Goal: Task Accomplishment & Management: Use online tool/utility

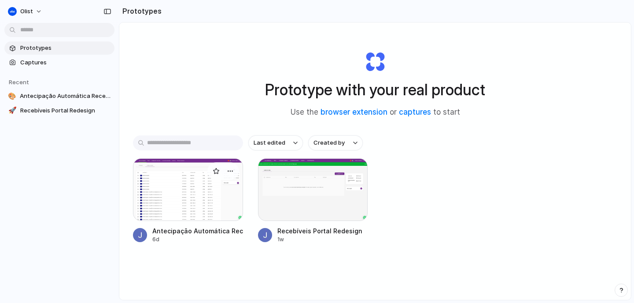
click at [203, 204] on div at bounding box center [188, 189] width 110 height 63
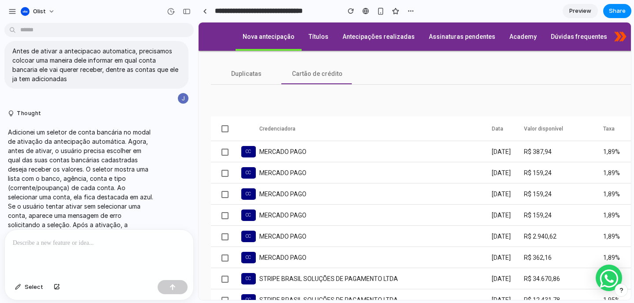
scroll to position [0, 84]
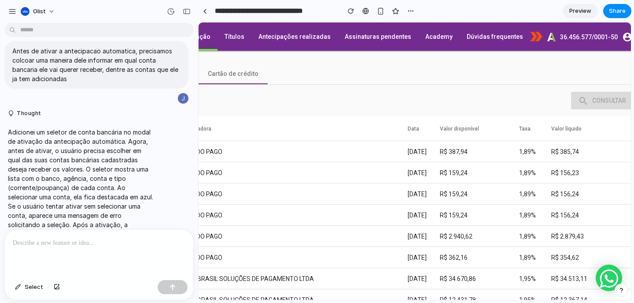
click at [121, 248] on div at bounding box center [99, 253] width 189 height 47
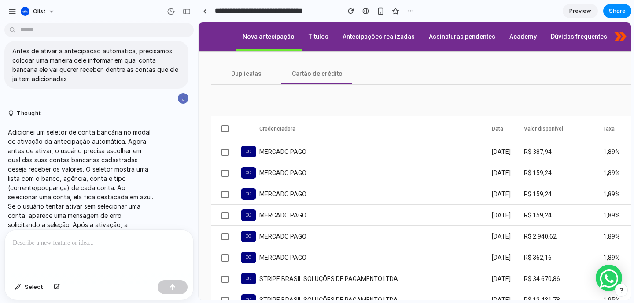
click at [226, 148] on div at bounding box center [225, 151] width 7 height 7
click at [226, 149] on div at bounding box center [225, 151] width 7 height 7
click at [256, 75] on span "Duplicatas" at bounding box center [246, 73] width 30 height 9
click at [300, 75] on span "Cartão de crédito" at bounding box center [317, 73] width 51 height 9
click at [233, 70] on span "Duplicatas" at bounding box center [246, 73] width 30 height 9
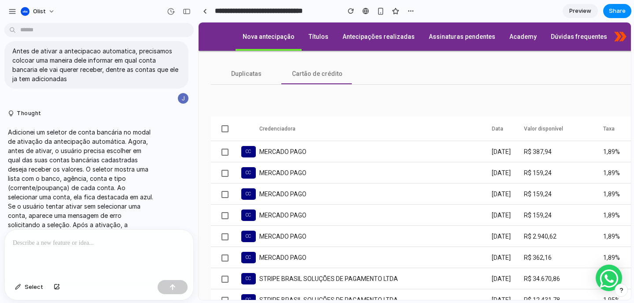
click at [309, 40] on span "Títulos" at bounding box center [319, 36] width 20 height 7
click at [264, 40] on span "Nova antecipação" at bounding box center [269, 36] width 52 height 7
click at [245, 75] on span "Duplicatas" at bounding box center [246, 73] width 30 height 9
click at [573, 13] on span "Preview" at bounding box center [581, 11] width 22 height 9
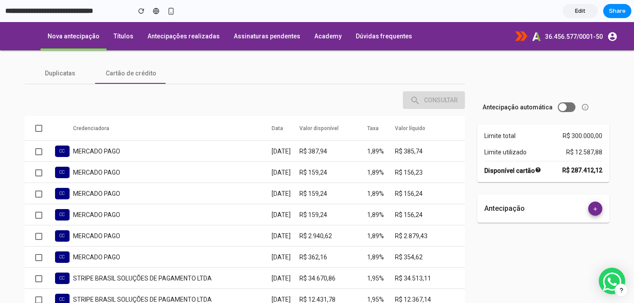
click at [559, 108] on span "Toggle antecipação automática" at bounding box center [563, 107] width 8 height 8
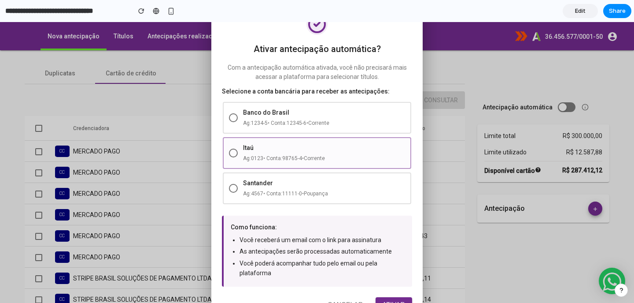
scroll to position [33, 0]
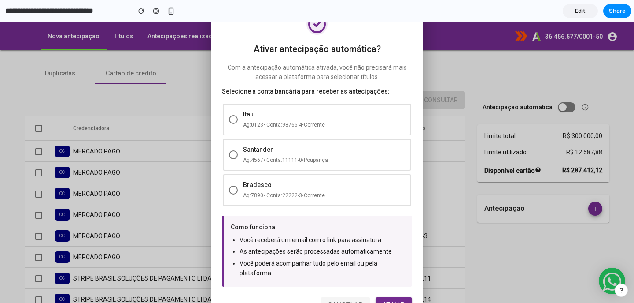
click at [356, 299] on button "Cancelar" at bounding box center [345, 304] width 49 height 14
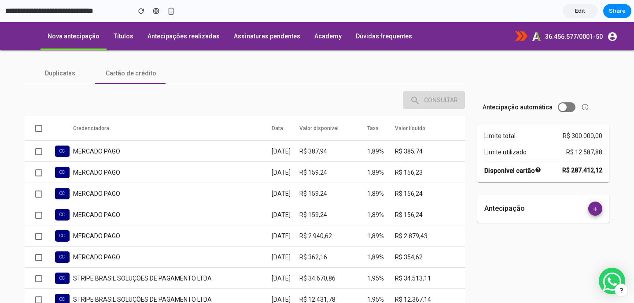
click at [586, 14] on span "Edit" at bounding box center [580, 11] width 11 height 9
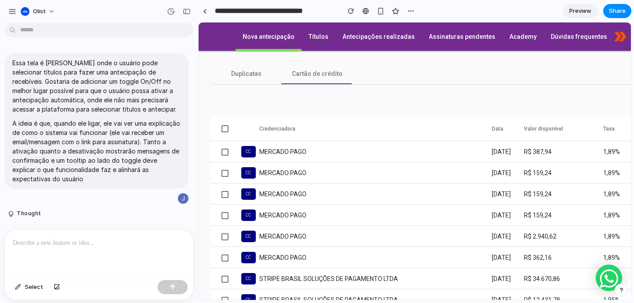
scroll to position [1261, 0]
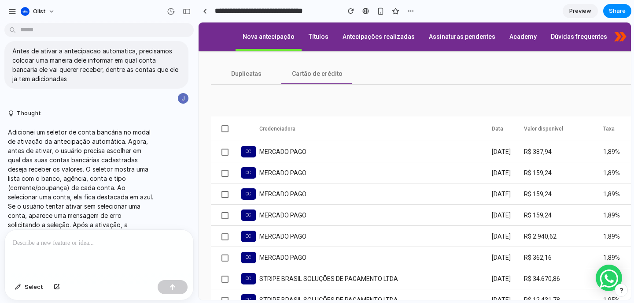
click at [102, 248] on p at bounding box center [99, 242] width 173 height 11
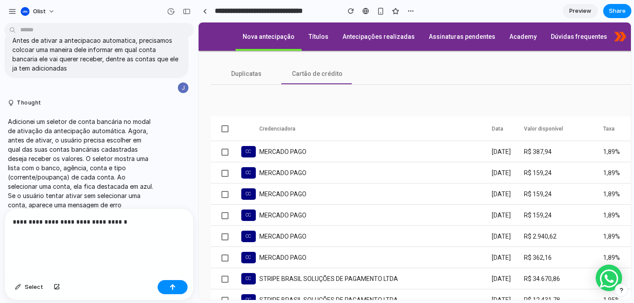
scroll to position [1283, 0]
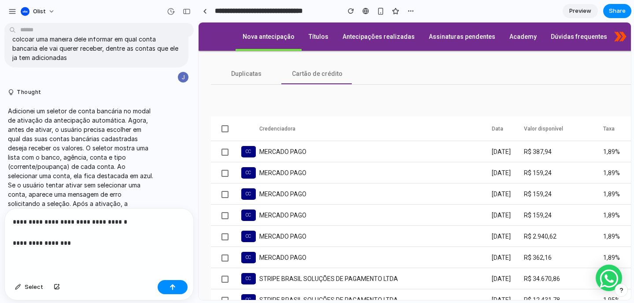
click at [130, 226] on p "**********" at bounding box center [99, 232] width 173 height 32
click at [130, 223] on p "**********" at bounding box center [99, 232] width 173 height 32
click at [74, 248] on div "**********" at bounding box center [99, 242] width 189 height 68
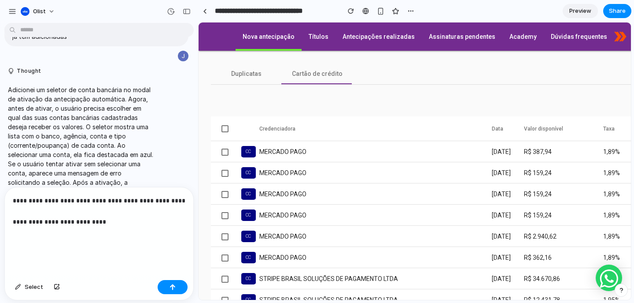
scroll to position [1383, 0]
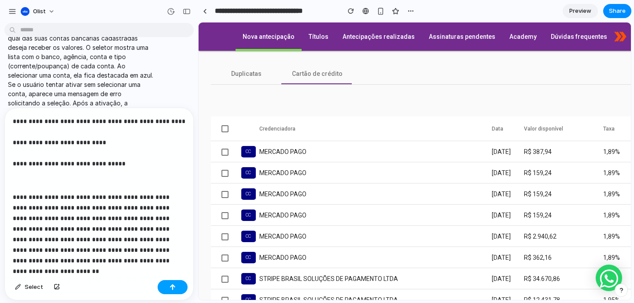
click at [174, 289] on div "button" at bounding box center [173, 287] width 6 height 6
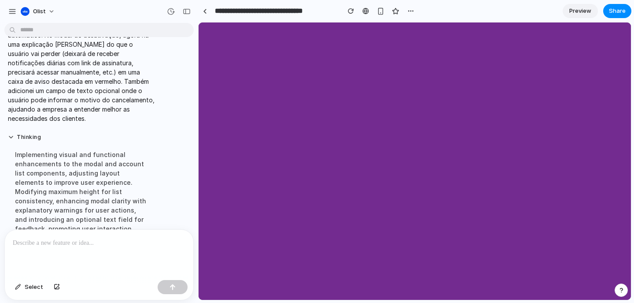
scroll to position [0, 0]
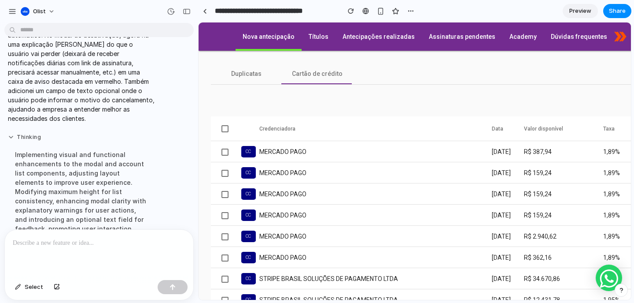
click at [13, 133] on button "Thinking" at bounding box center [81, 136] width 147 height 7
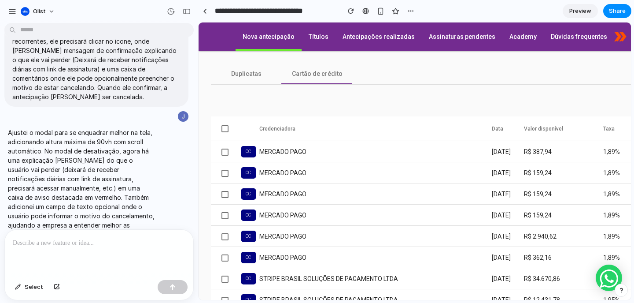
scroll to position [0, 84]
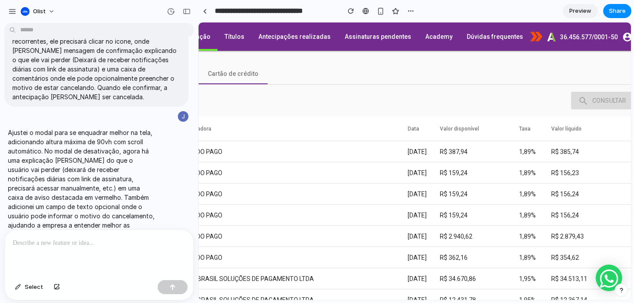
click at [569, 15] on link "Preview" at bounding box center [580, 11] width 35 height 14
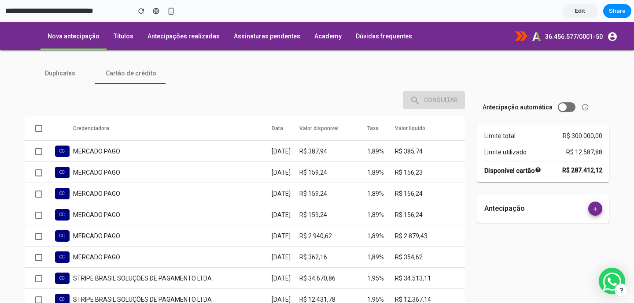
click at [563, 105] on span "Toggle antecipação automática" at bounding box center [563, 107] width 8 height 8
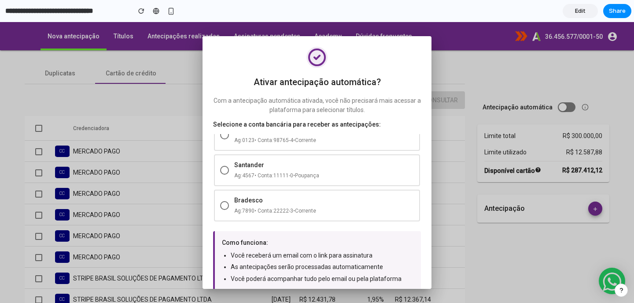
scroll to position [38, 0]
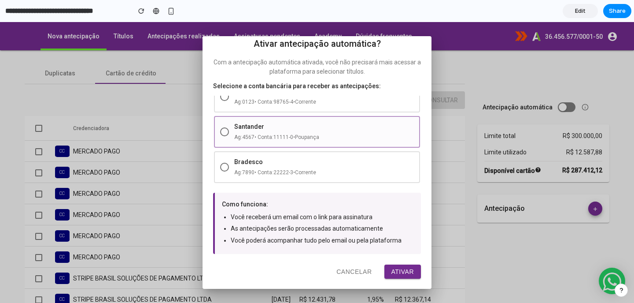
click at [340, 137] on div "Ag: 4567 • Conta: 11111-0 • Poupança" at bounding box center [324, 137] width 180 height 9
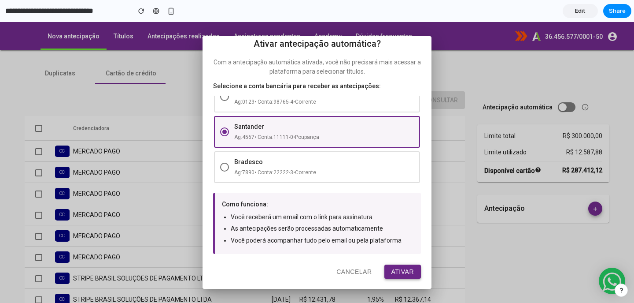
click at [395, 271] on button "Ativar" at bounding box center [403, 271] width 37 height 14
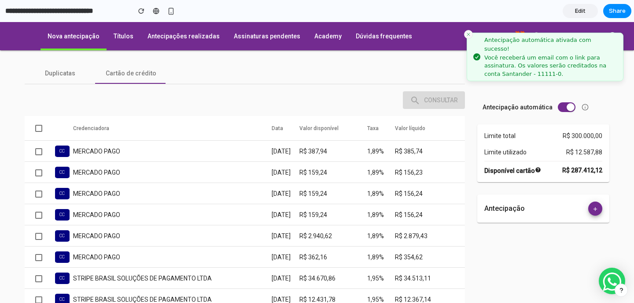
click at [469, 33] on icon "Close toast" at bounding box center [468, 34] width 5 height 5
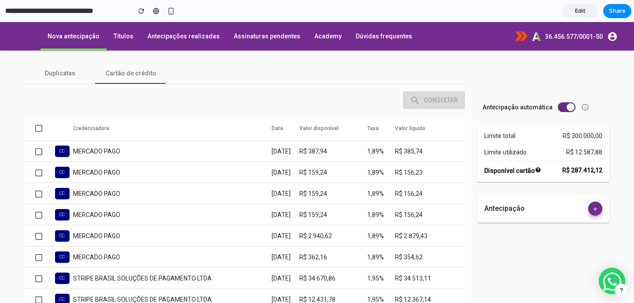
click at [563, 108] on button "Toggle antecipação automática" at bounding box center [567, 107] width 18 height 10
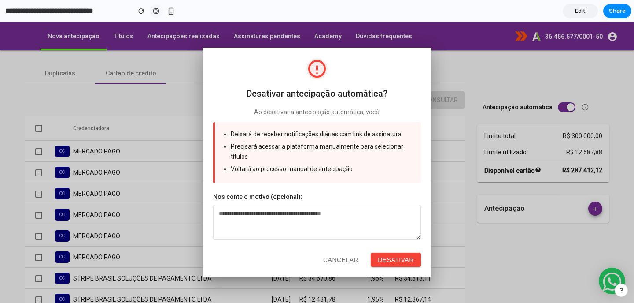
click at [153, 11] on div at bounding box center [156, 10] width 7 height 7
click at [622, 12] on span "Share" at bounding box center [617, 11] width 17 height 9
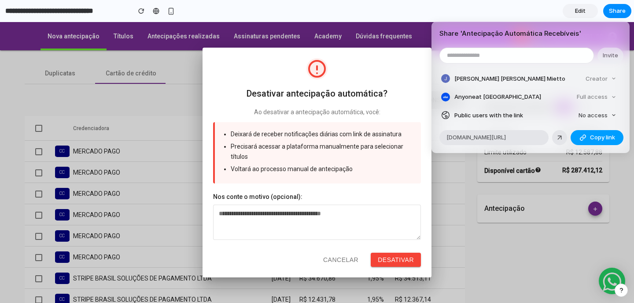
click at [580, 137] on div "button" at bounding box center [583, 137] width 7 height 7
click at [346, 259] on div "Share ' Antecipação Automática Recebíveis ' Invite [PERSON_NAME] [PERSON_NAME] …" at bounding box center [317, 151] width 634 height 303
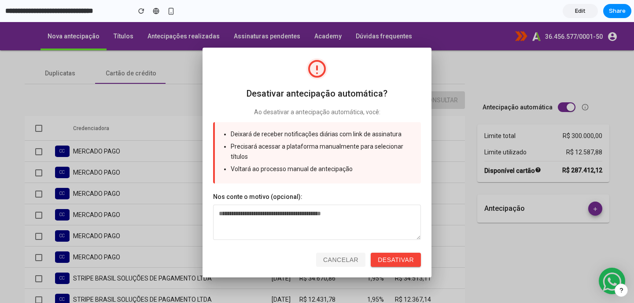
click at [352, 259] on button "Cancelar" at bounding box center [340, 259] width 49 height 14
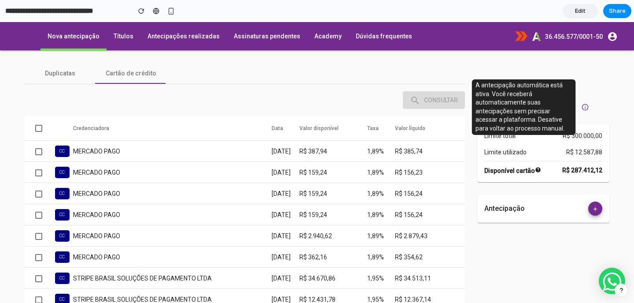
click at [585, 109] on circle at bounding box center [585, 107] width 6 height 6
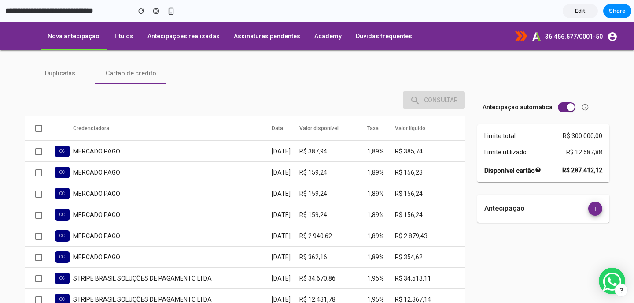
click at [567, 104] on span "Toggle antecipação automática" at bounding box center [571, 107] width 8 height 8
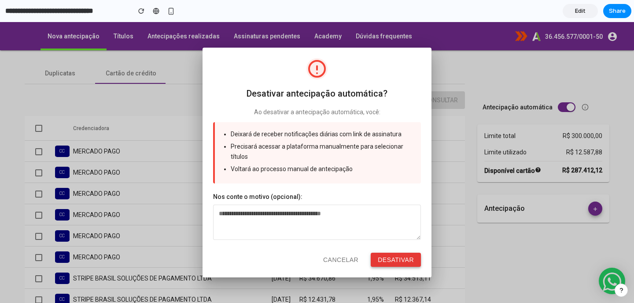
click at [404, 259] on button "Desativar" at bounding box center [396, 259] width 50 height 14
